Goal: Task Accomplishment & Management: Manage account settings

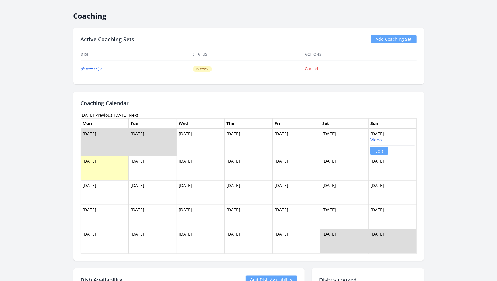
scroll to position [416, 0]
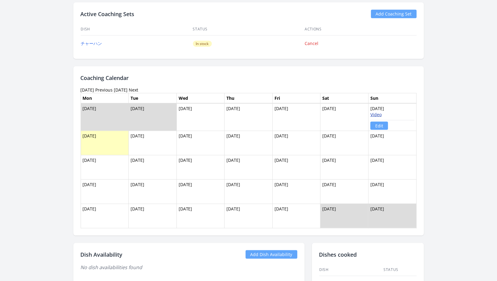
click at [377, 112] on link "Video" at bounding box center [375, 115] width 11 height 6
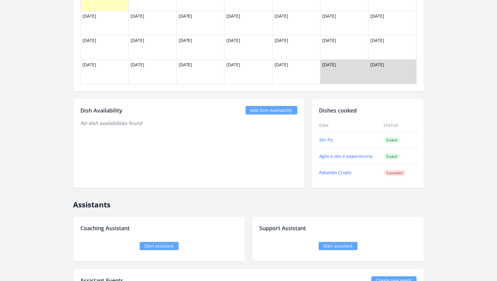
scroll to position [590, 0]
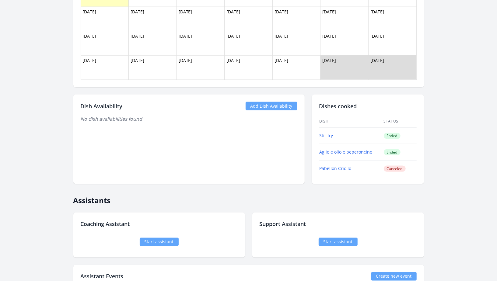
scroll to position [590, 0]
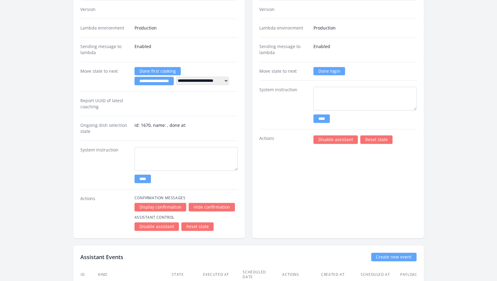
scroll to position [895, 0]
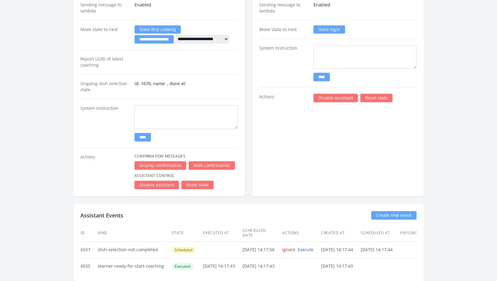
click at [197, 35] on select "**********" at bounding box center [202, 39] width 53 height 9
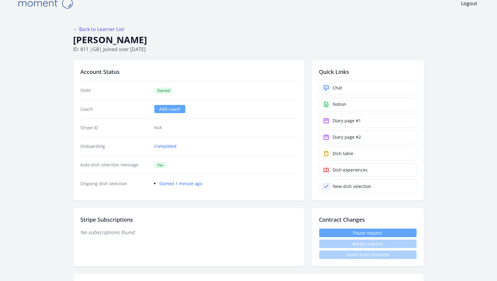
scroll to position [0, 0]
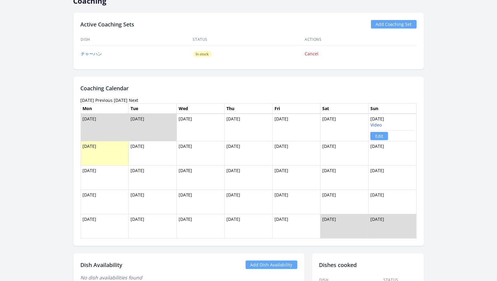
scroll to position [410, 0]
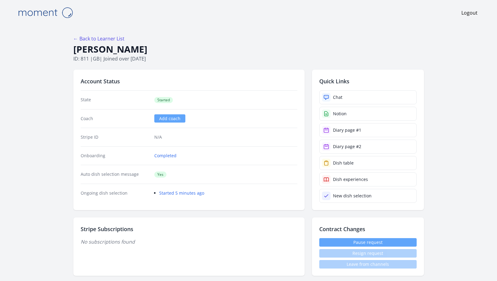
scroll to position [410, 0]
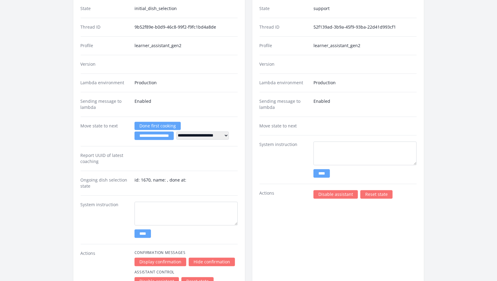
scroll to position [884, 0]
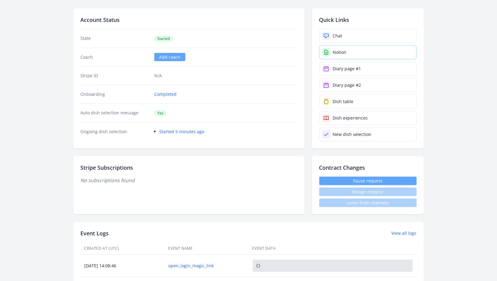
scroll to position [59, 0]
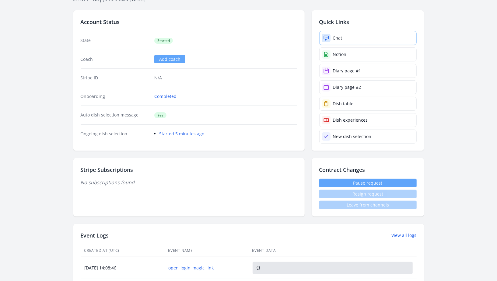
click at [370, 38] on link "Chat" at bounding box center [367, 38] width 97 height 14
click at [347, 33] on link "Chat" at bounding box center [367, 38] width 97 height 14
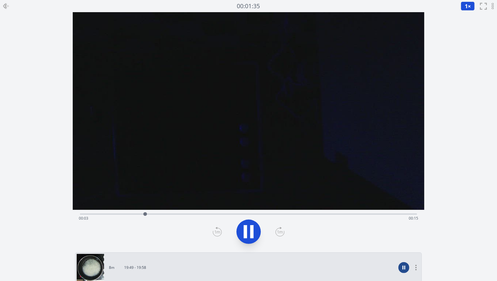
click at [266, 217] on div "Time elapsed: 00:03 Time remaining: 00:15" at bounding box center [248, 219] width 339 height 10
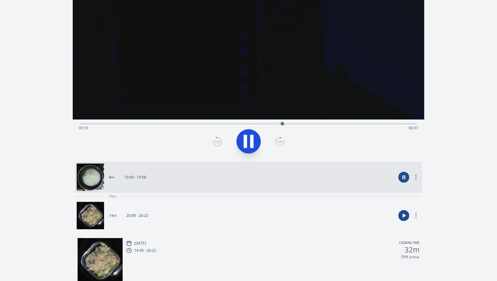
scroll to position [96, 0]
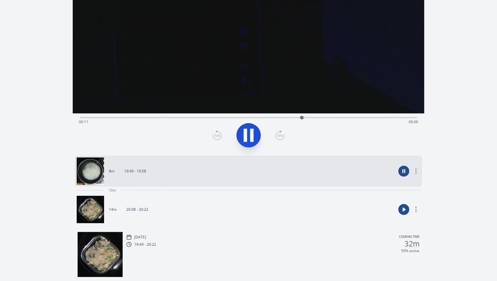
click at [281, 205] on link "14m 20:08 - 20:22" at bounding box center [236, 209] width 319 height 27
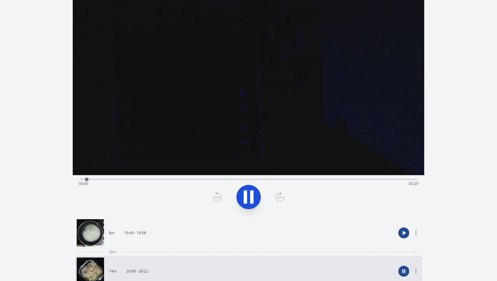
scroll to position [20, 0]
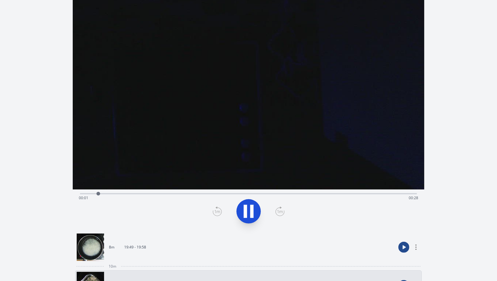
click at [215, 194] on div "Time elapsed: 00:01 Time remaining: 00:28" at bounding box center [248, 198] width 339 height 10
click at [257, 191] on div "Time elapsed: 00:12 Time remaining: 00:18" at bounding box center [248, 193] width 337 height 7
click at [299, 194] on div "Time elapsed: 00:15 Time remaining: 00:14" at bounding box center [248, 198] width 339 height 10
click at [340, 196] on div "Time elapsed: 00:19 Time remaining: 00:10" at bounding box center [248, 198] width 339 height 10
click at [358, 196] on div "Time elapsed: 00:22 Time remaining: 00:07" at bounding box center [248, 198] width 339 height 10
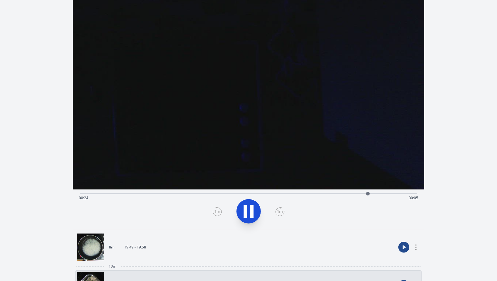
click at [130, 193] on div "Time elapsed: 00:24 Time remaining: 00:05" at bounding box center [248, 198] width 339 height 10
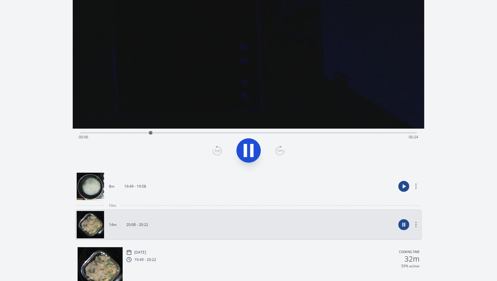
scroll to position [82, 0]
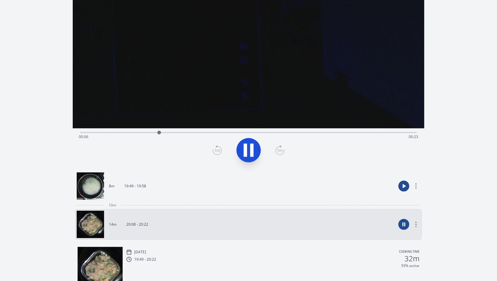
click at [253, 154] on icon at bounding box center [251, 150] width 3 height 13
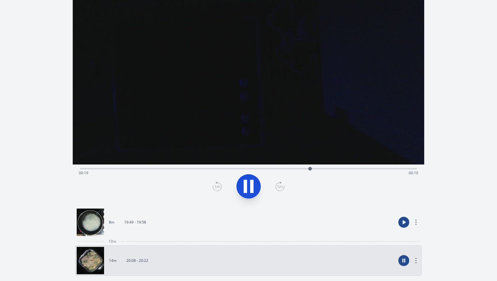
scroll to position [46, 0]
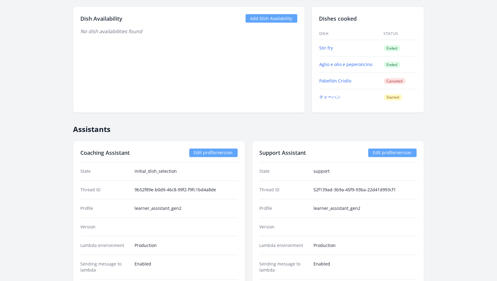
scroll to position [601, 0]
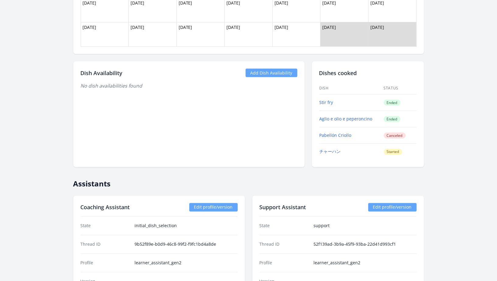
click at [261, 69] on link "Add Dish Availability" at bounding box center [272, 73] width 52 height 9
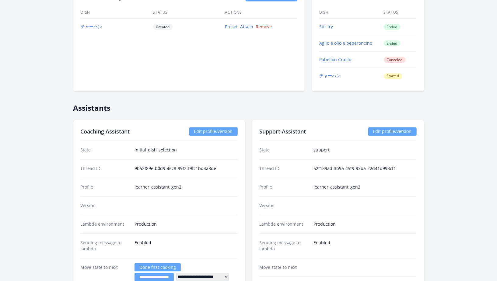
scroll to position [627, 0]
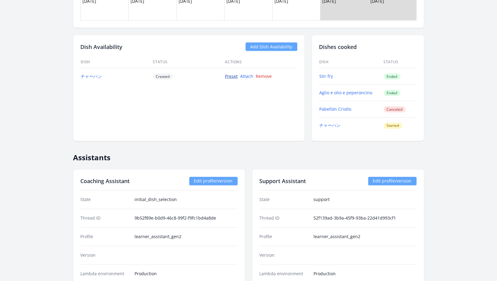
click at [230, 75] on link "Preset" at bounding box center [231, 76] width 13 height 6
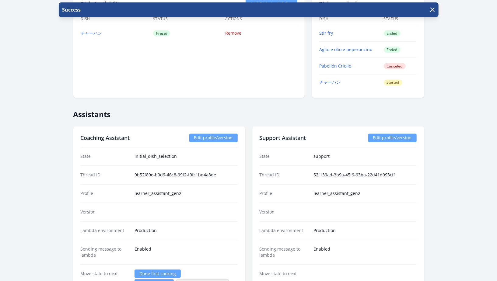
scroll to position [657, 0]
